Goal: Task Accomplishment & Management: Complete application form

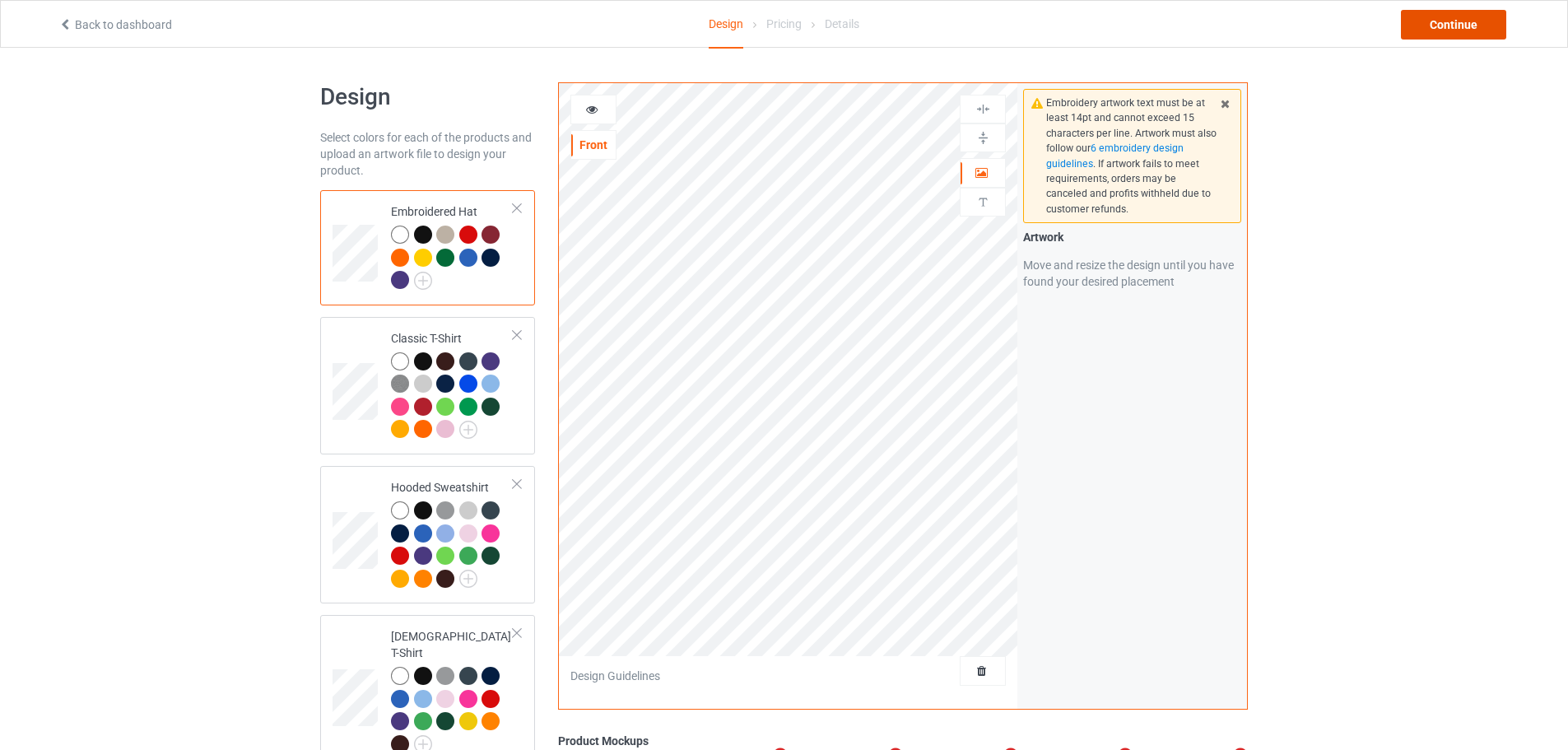
click at [1430, 31] on div "Continue" at bounding box center [1454, 24] width 106 height 30
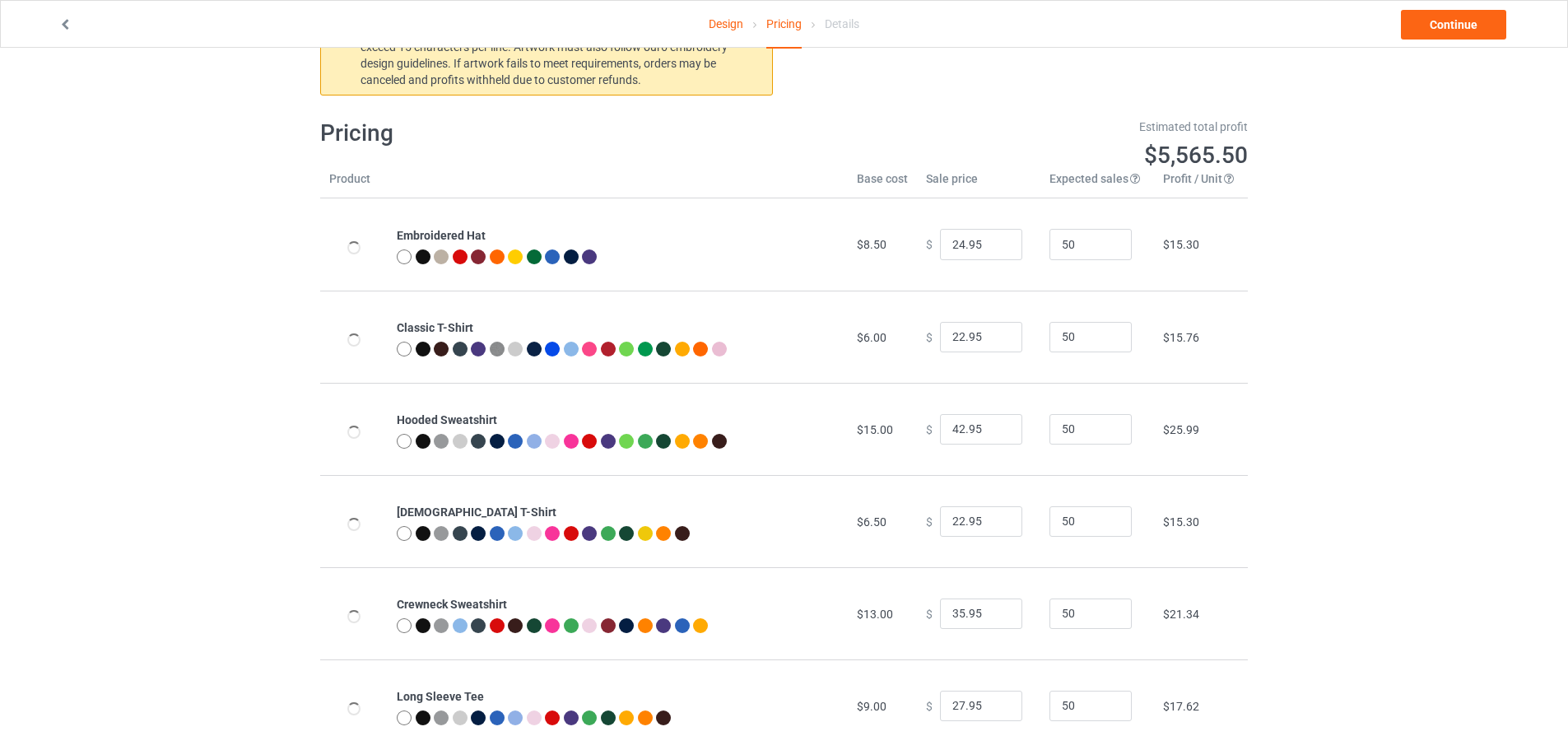
scroll to position [108, 0]
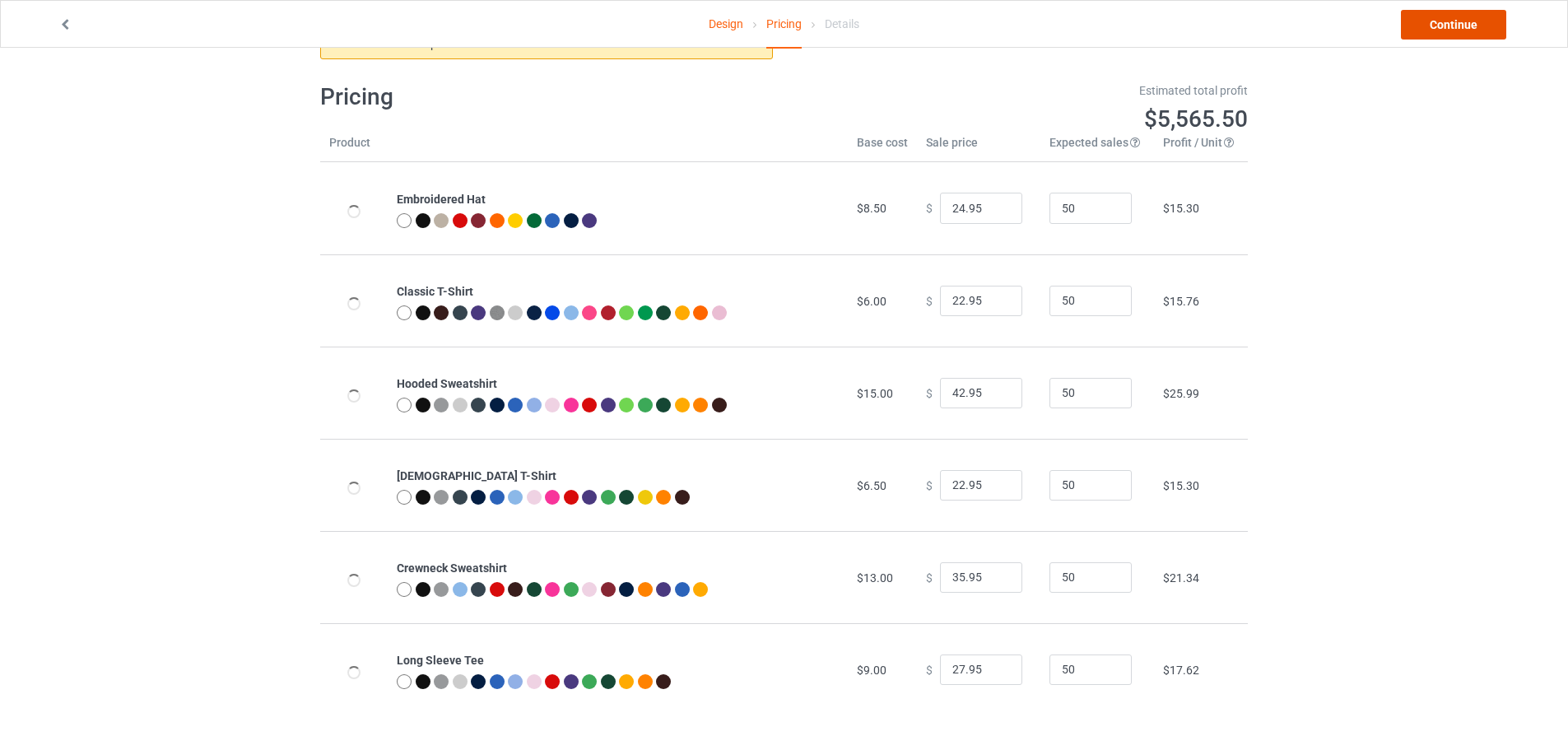
click at [1437, 23] on link "Continue" at bounding box center [1454, 24] width 106 height 30
